Goal: Task Accomplishment & Management: Use online tool/utility

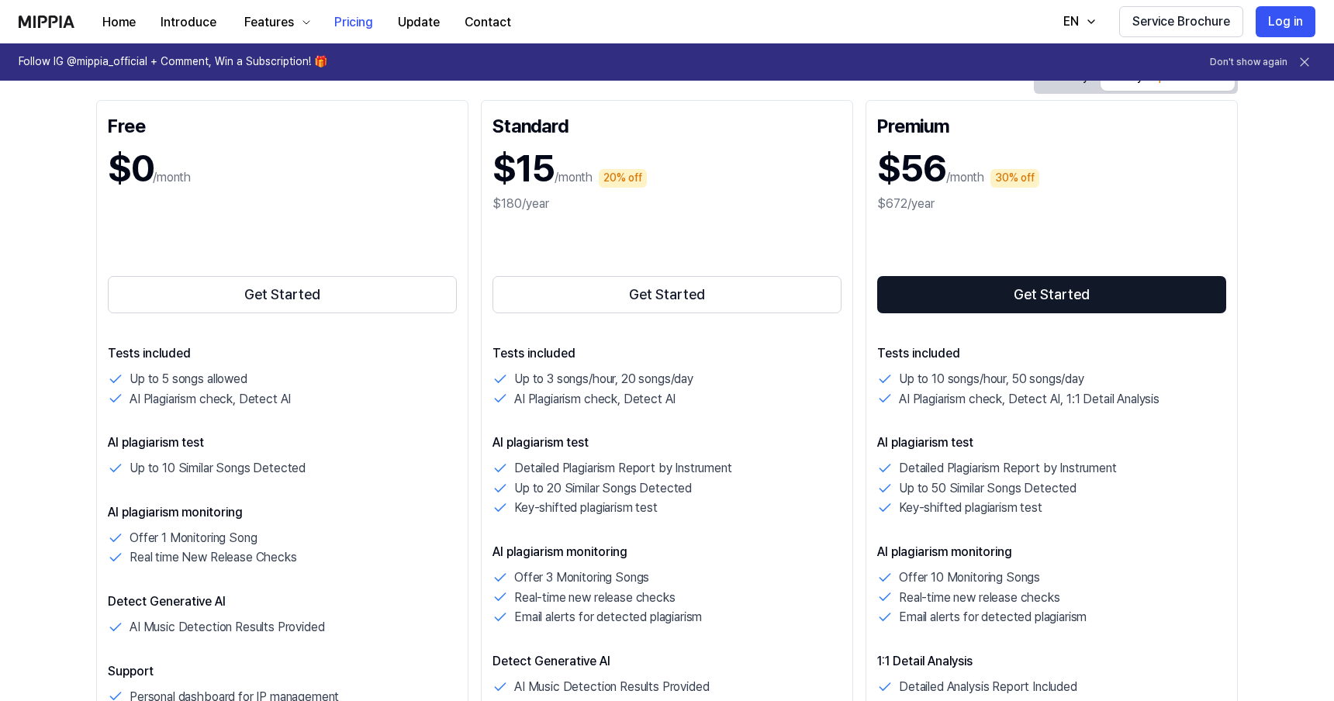
scroll to position [176, 0]
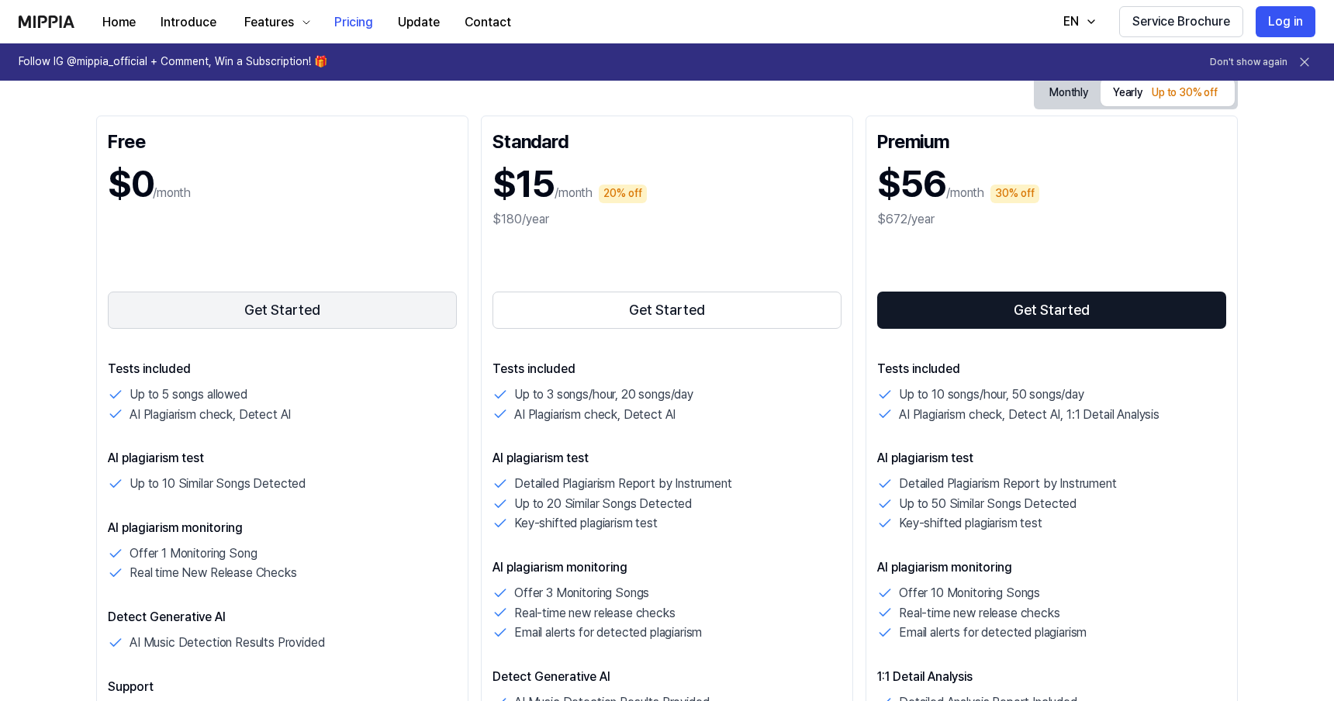
click at [278, 311] on button "Get Started" at bounding box center [282, 310] width 349 height 37
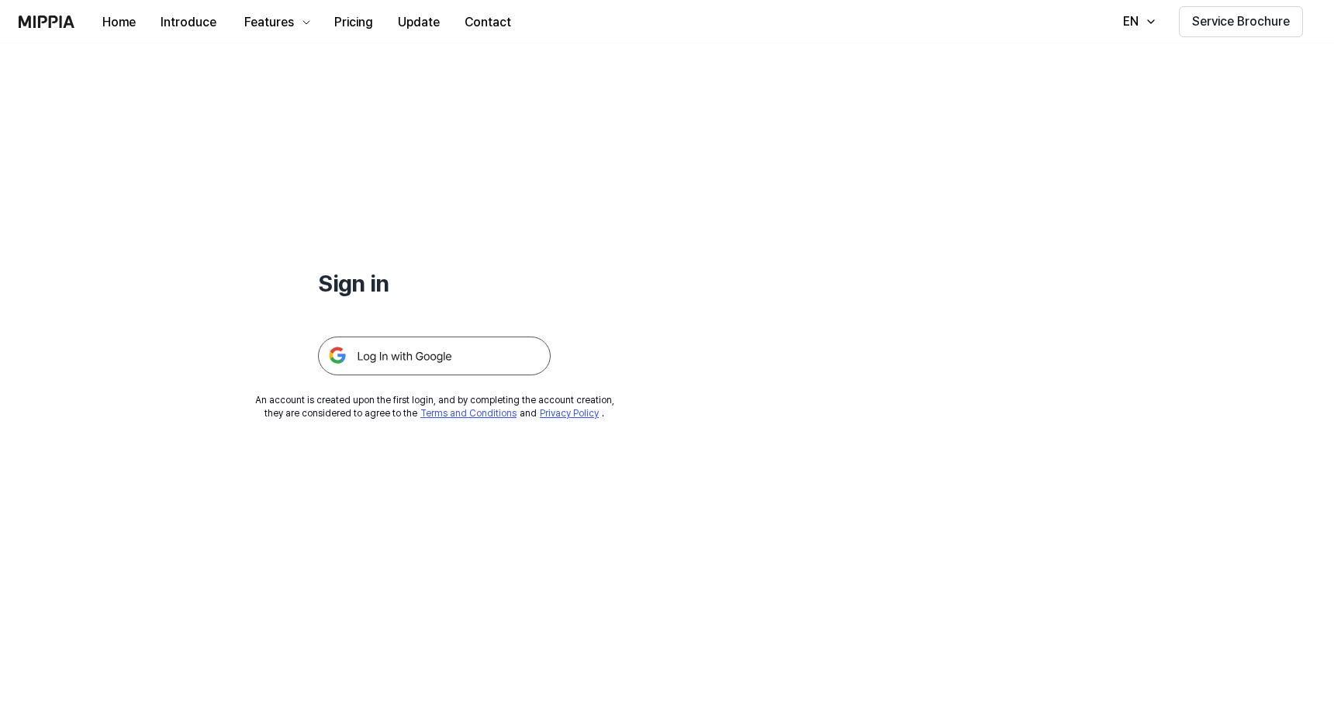
click at [392, 361] on img at bounding box center [434, 356] width 233 height 39
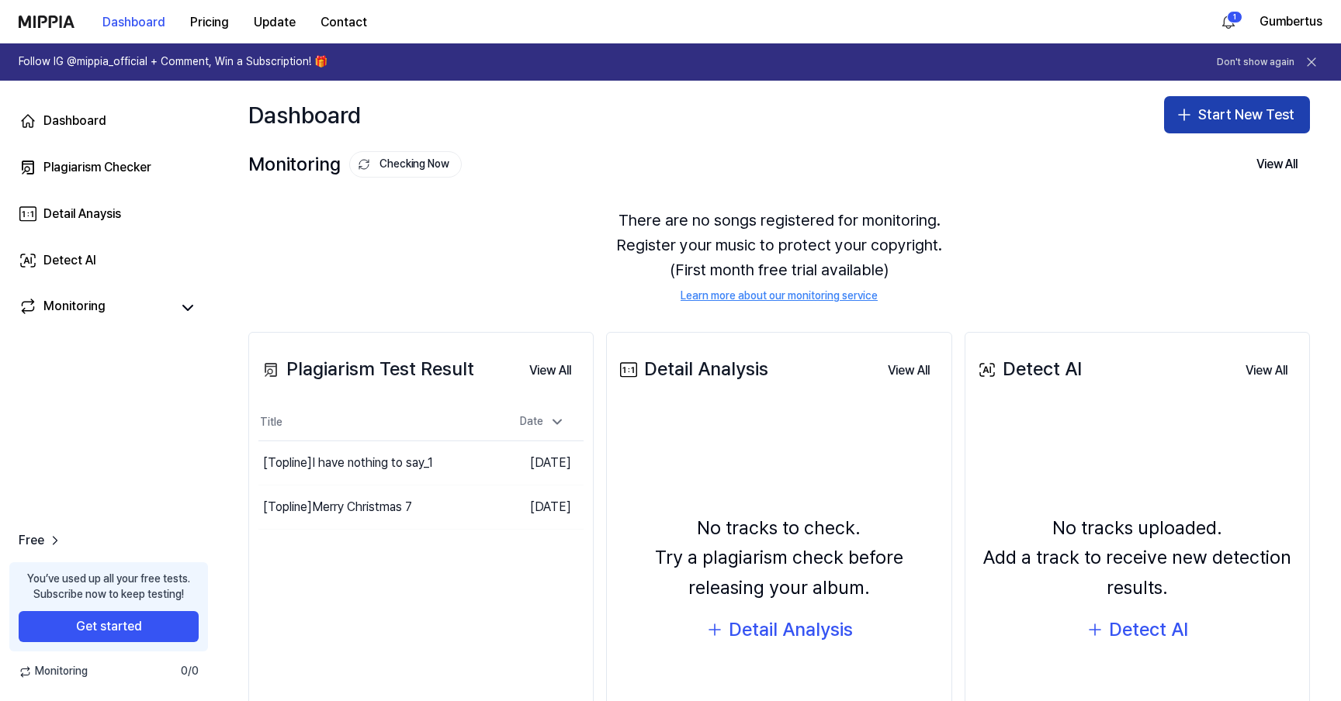
click at [1223, 110] on button "Start New Test" at bounding box center [1237, 114] width 146 height 37
click at [1220, 111] on button "Start New Test" at bounding box center [1237, 114] width 146 height 37
click at [1220, 110] on button "Start New Test" at bounding box center [1237, 114] width 146 height 37
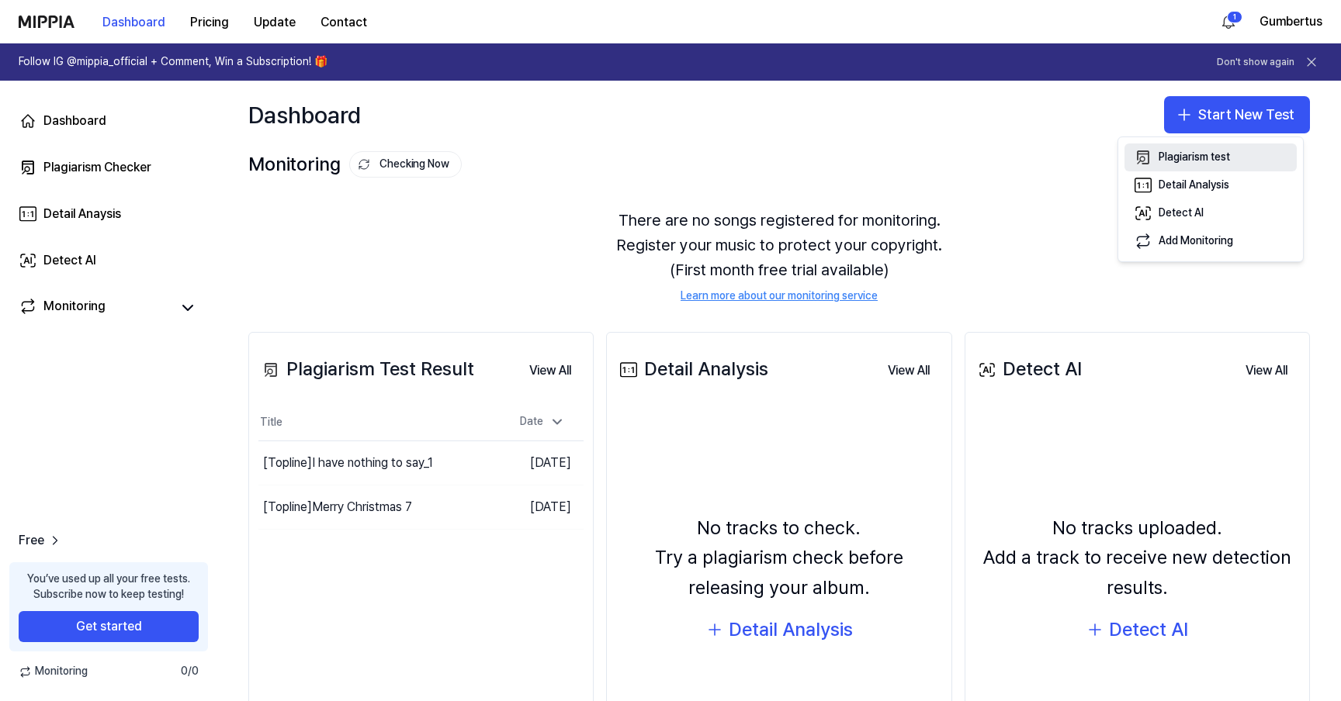
click at [1182, 154] on div "Plagiarism test" at bounding box center [1193, 158] width 71 height 16
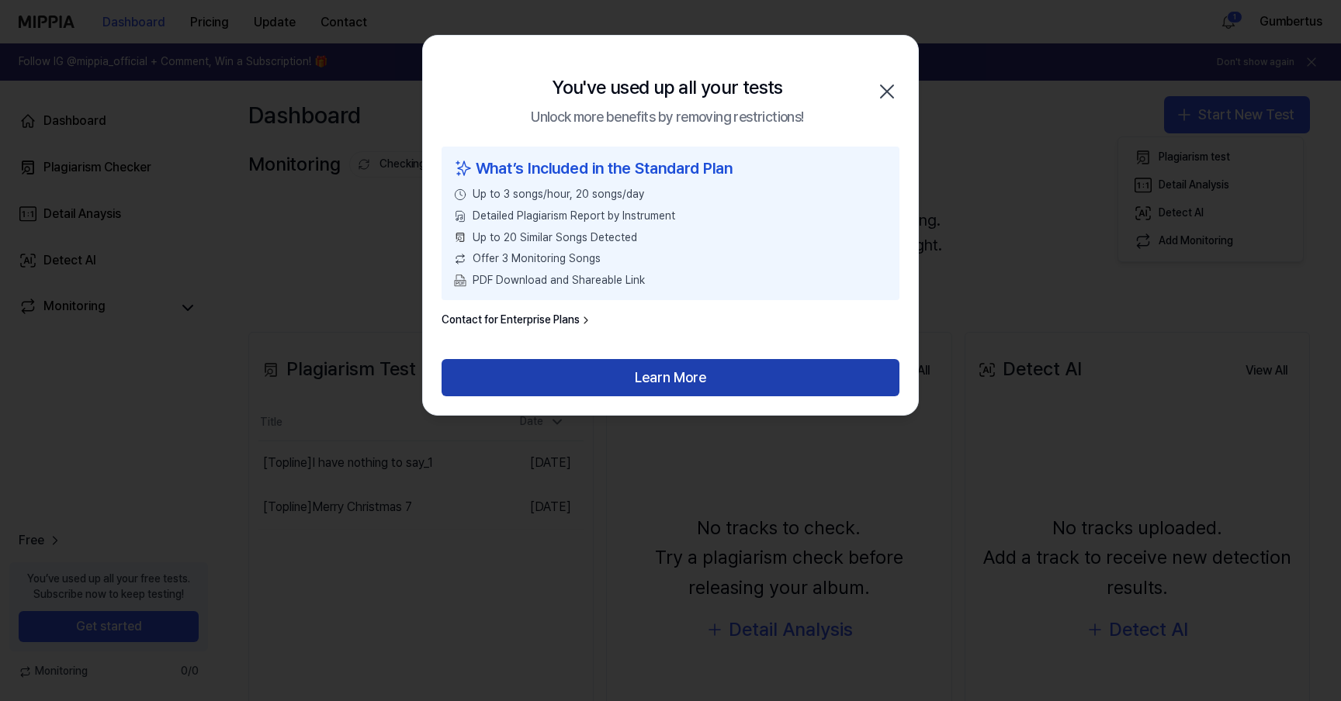
click at [661, 376] on button "Learn More" at bounding box center [670, 377] width 458 height 37
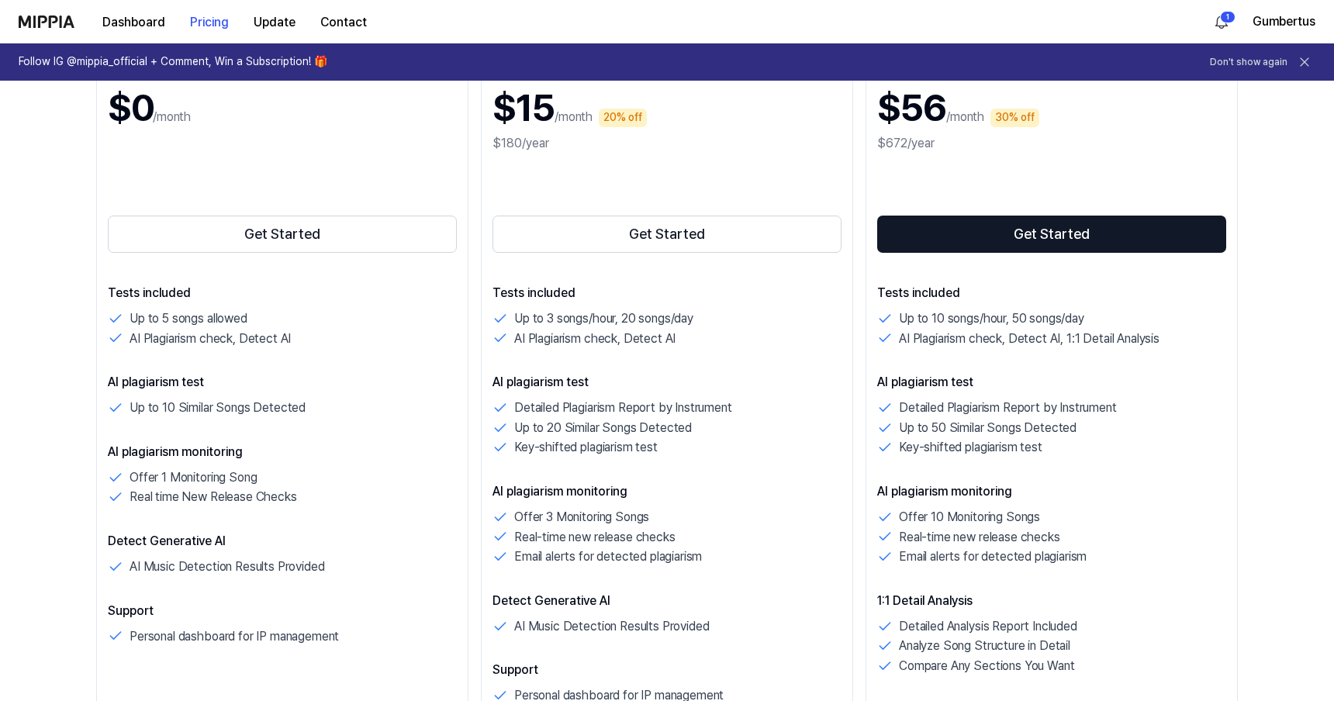
scroll to position [253, 0]
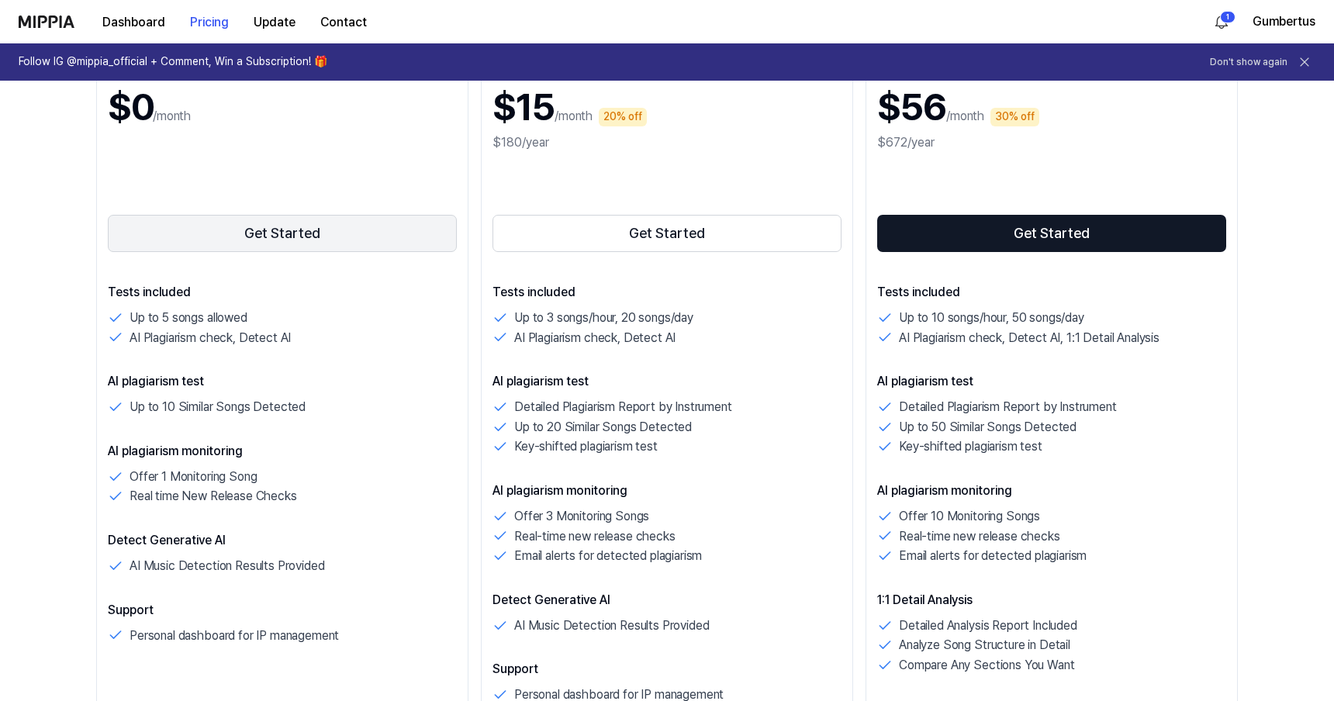
click at [274, 229] on button "Get Started" at bounding box center [282, 233] width 349 height 37
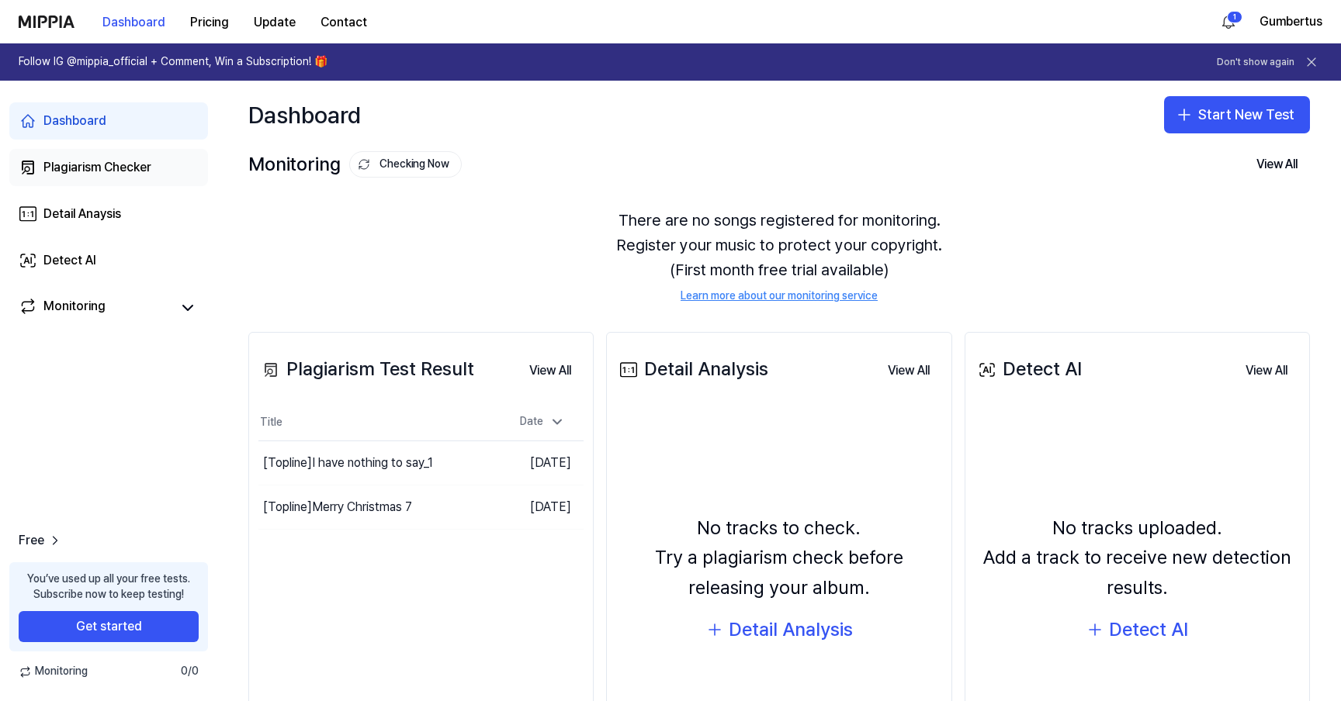
click at [81, 161] on div "Plagiarism Checker" at bounding box center [97, 167] width 108 height 19
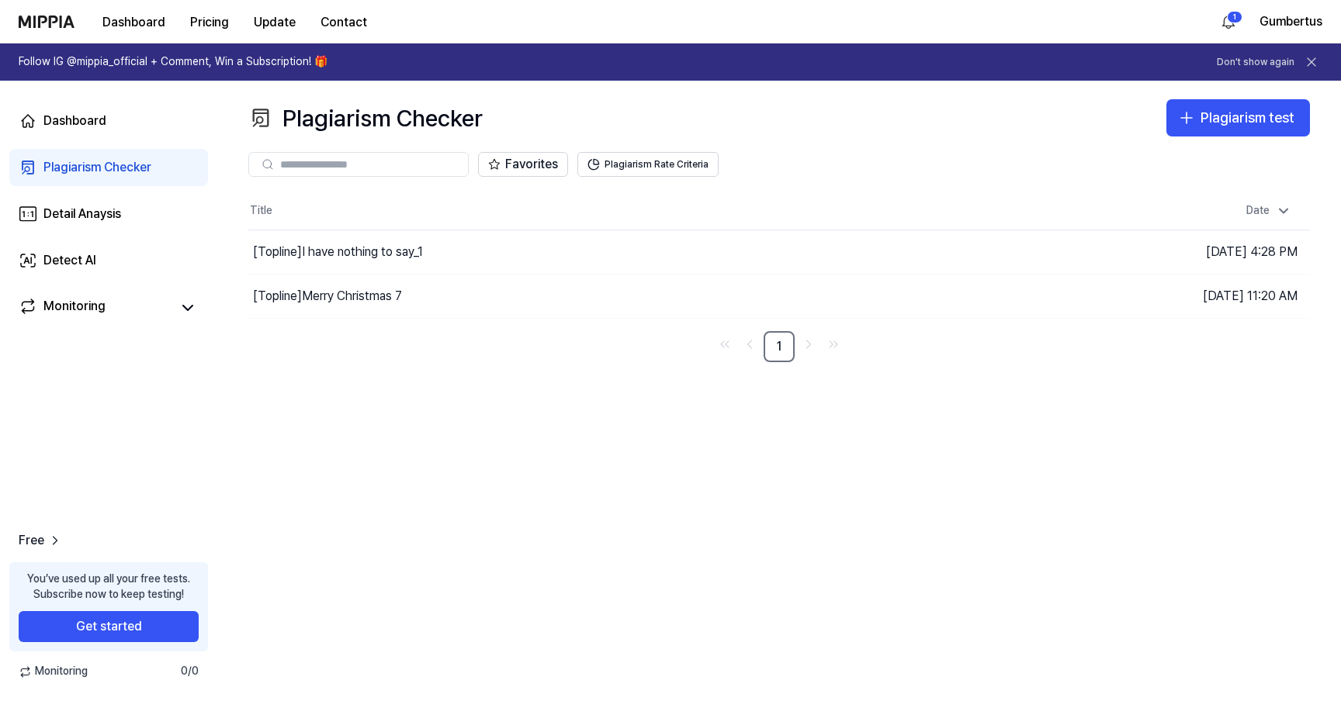
drag, startPoint x: 375, startPoint y: 164, endPoint x: 336, endPoint y: 162, distance: 39.6
click at [336, 162] on input "text" at bounding box center [369, 164] width 178 height 14
drag, startPoint x: 280, startPoint y: 164, endPoint x: 412, endPoint y: 167, distance: 131.9
click at [412, 168] on input "text" at bounding box center [369, 164] width 178 height 14
click at [76, 116] on div "Dashboard" at bounding box center [74, 121] width 63 height 19
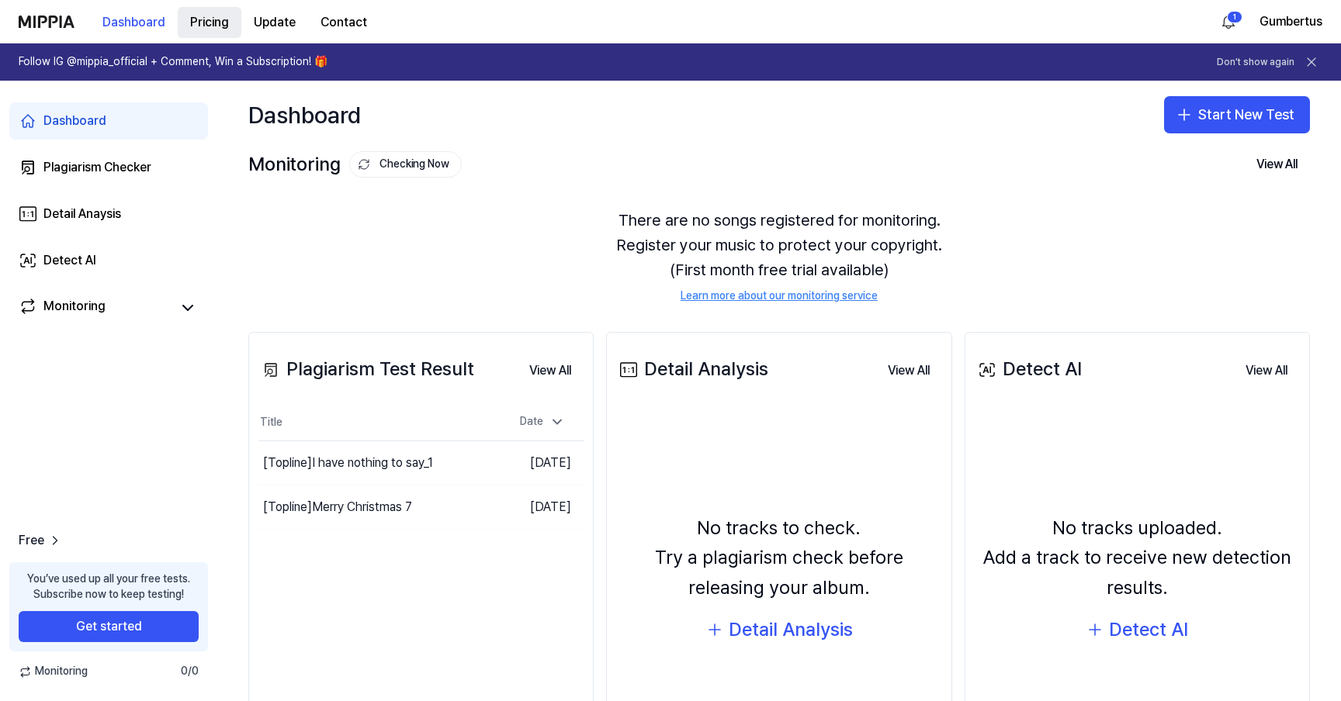
click at [204, 24] on button "Pricing" at bounding box center [210, 22] width 64 height 31
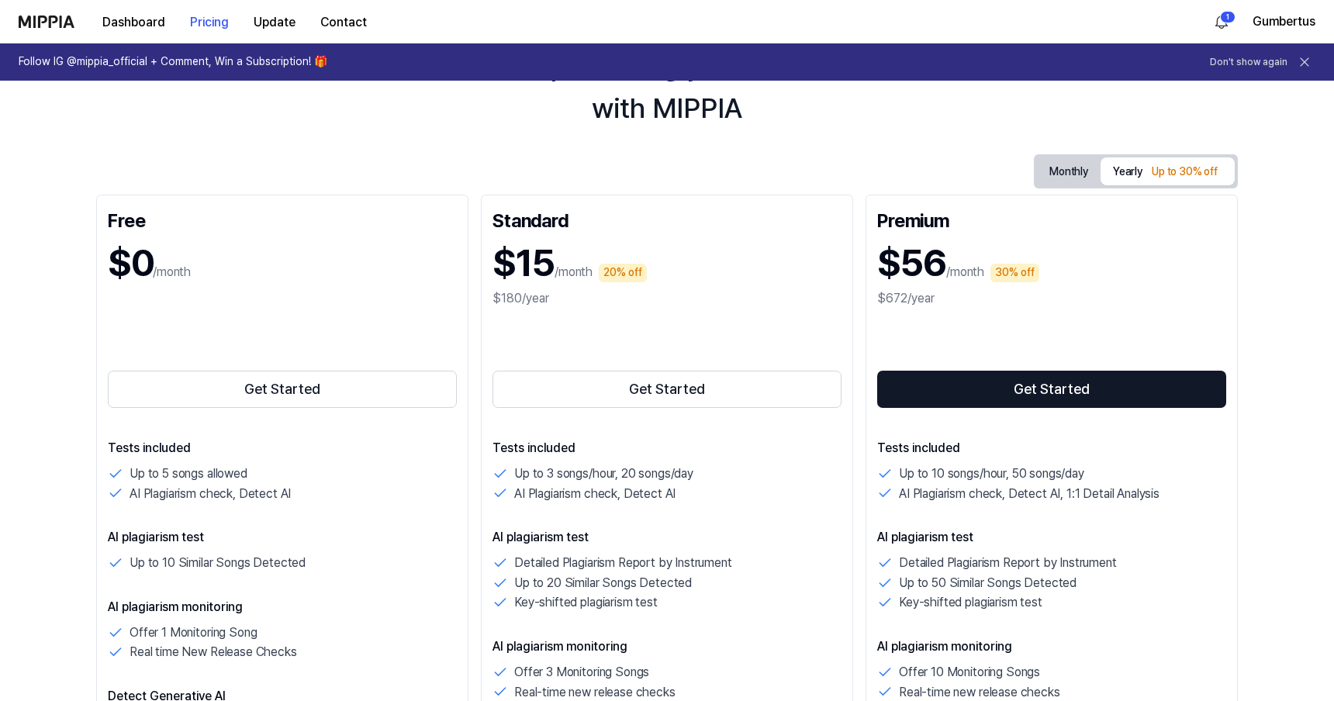
scroll to position [96, 0]
click at [670, 387] on button "Get Started" at bounding box center [667, 390] width 349 height 37
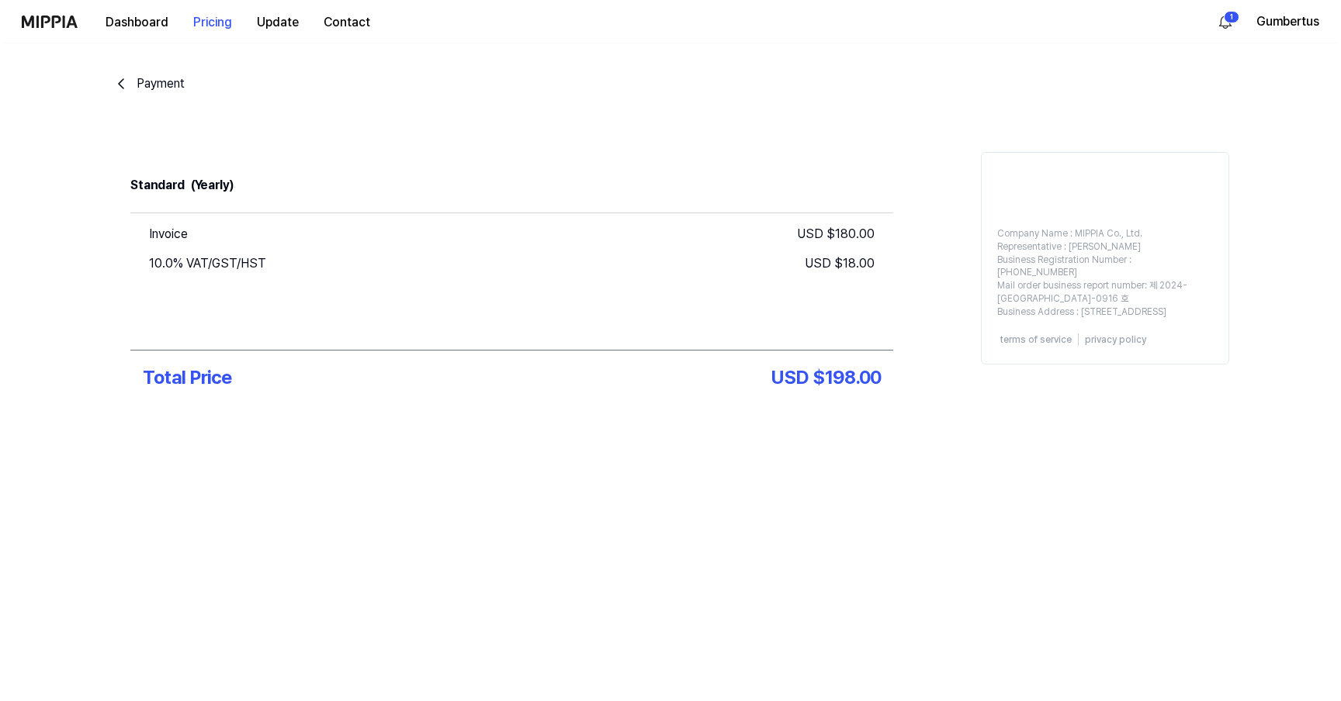
scroll to position [0, 0]
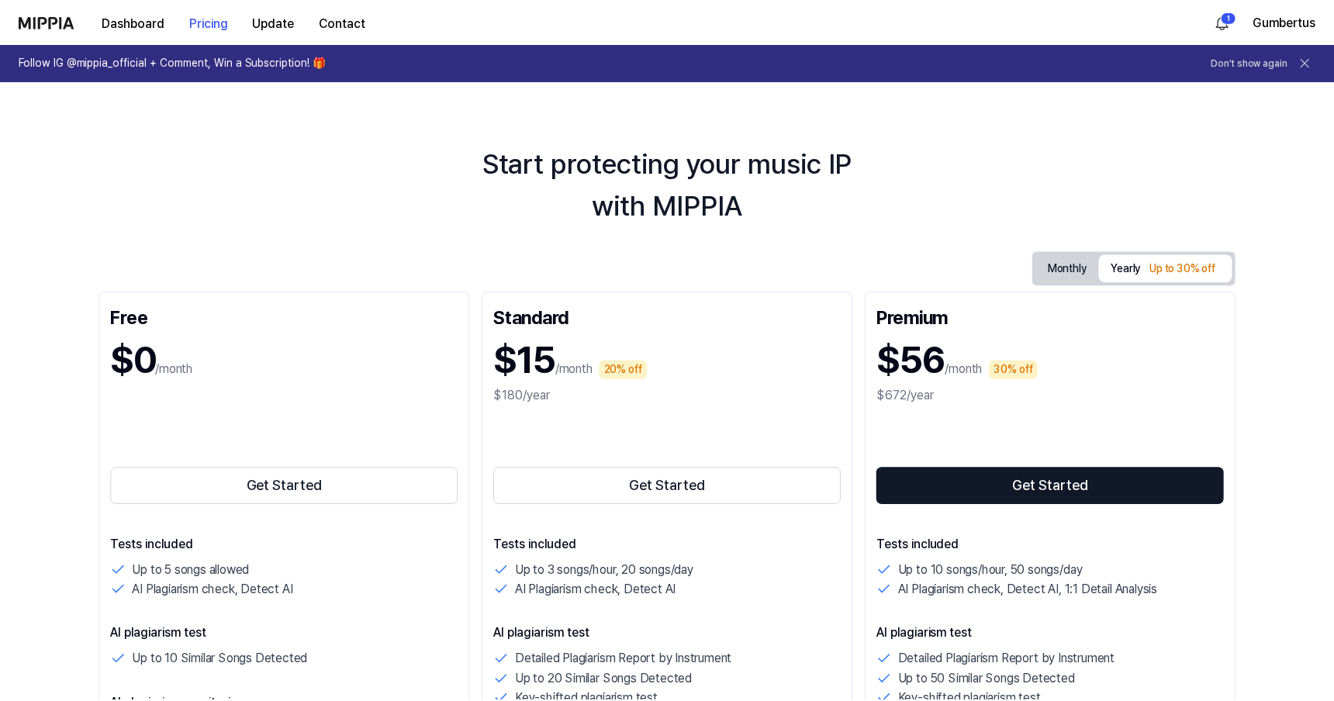
scroll to position [253, 0]
